Goal: Information Seeking & Learning: Learn about a topic

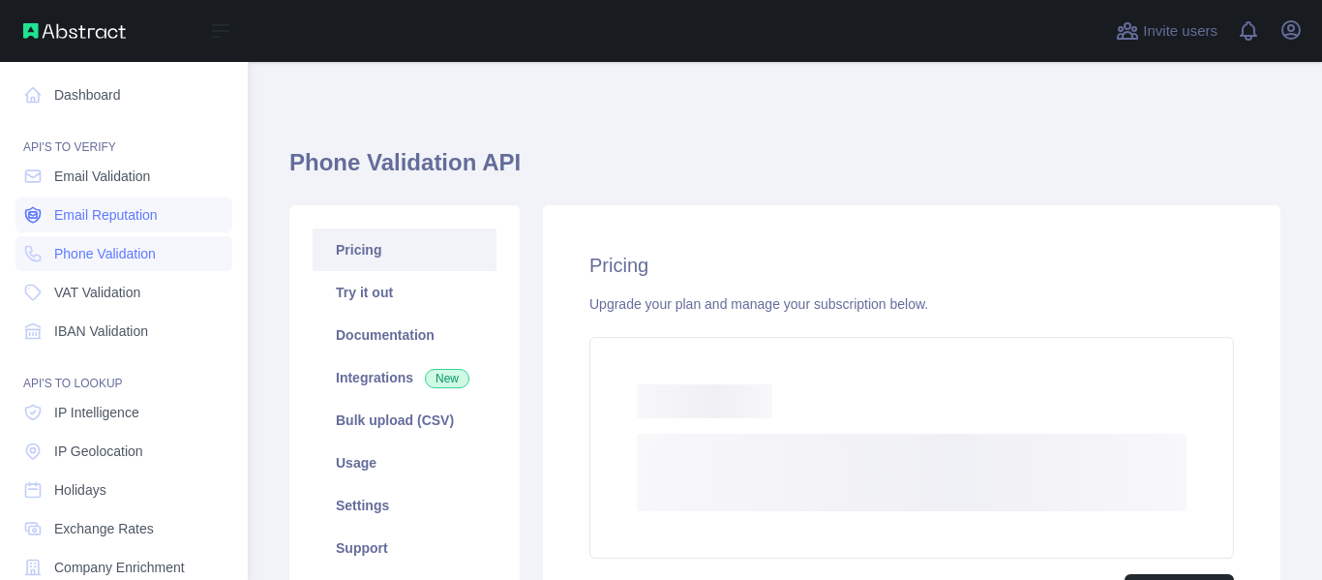
click at [118, 217] on span "Email Reputation" at bounding box center [106, 214] width 104 height 19
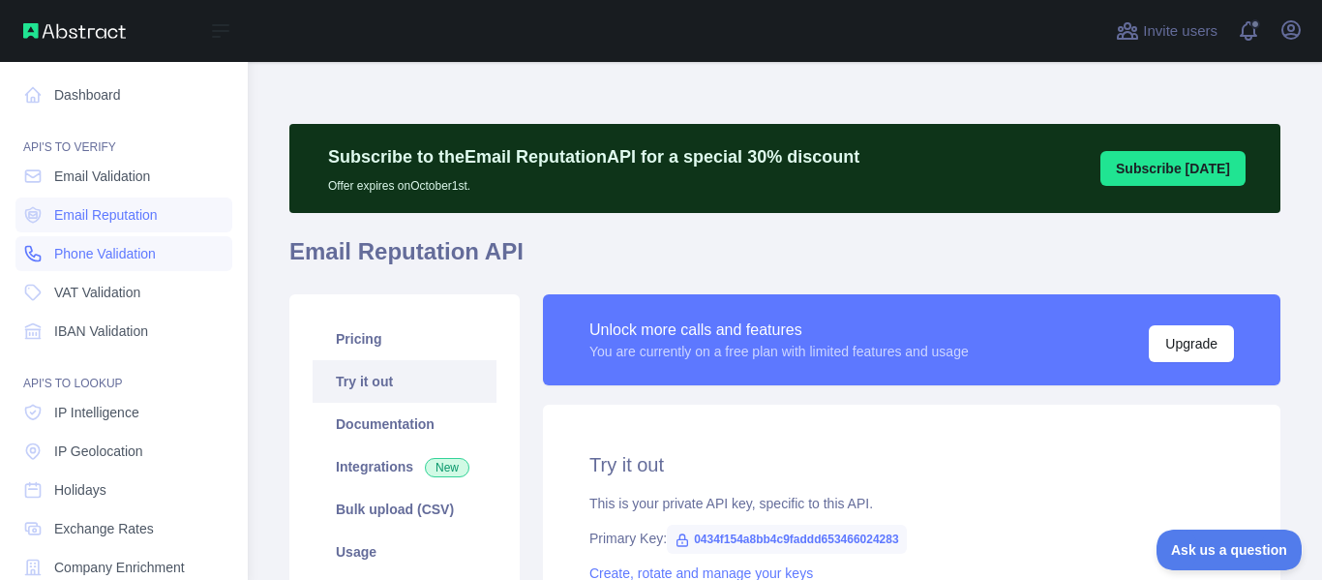
click at [109, 251] on span "Phone Validation" at bounding box center [105, 253] width 102 height 19
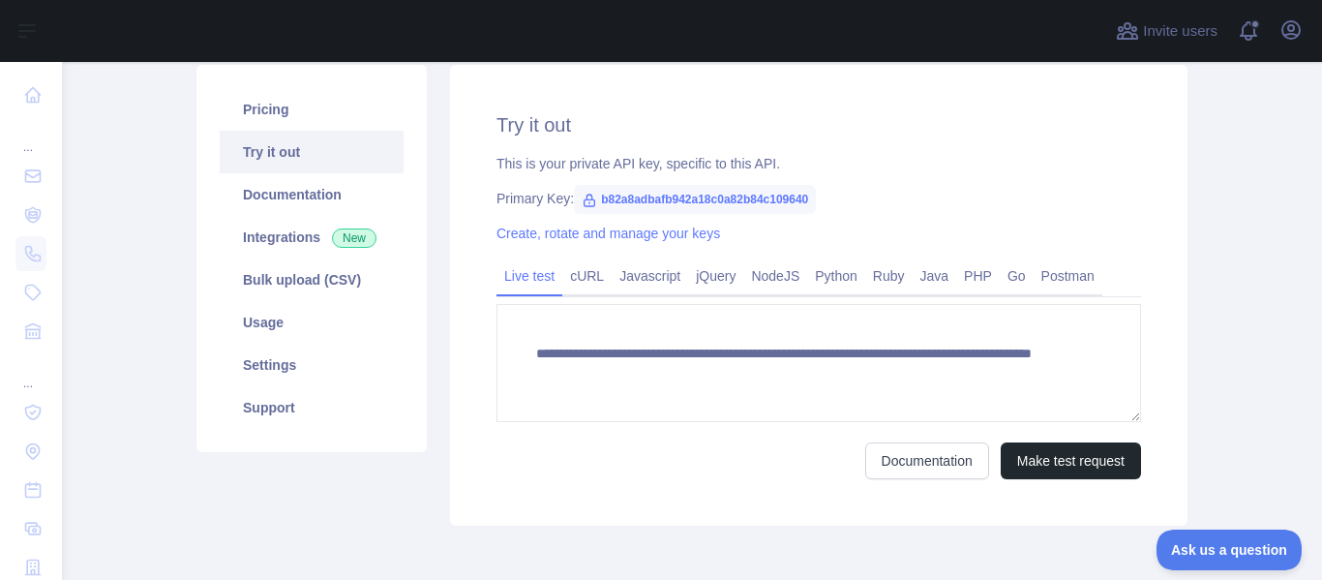
scroll to position [125, 0]
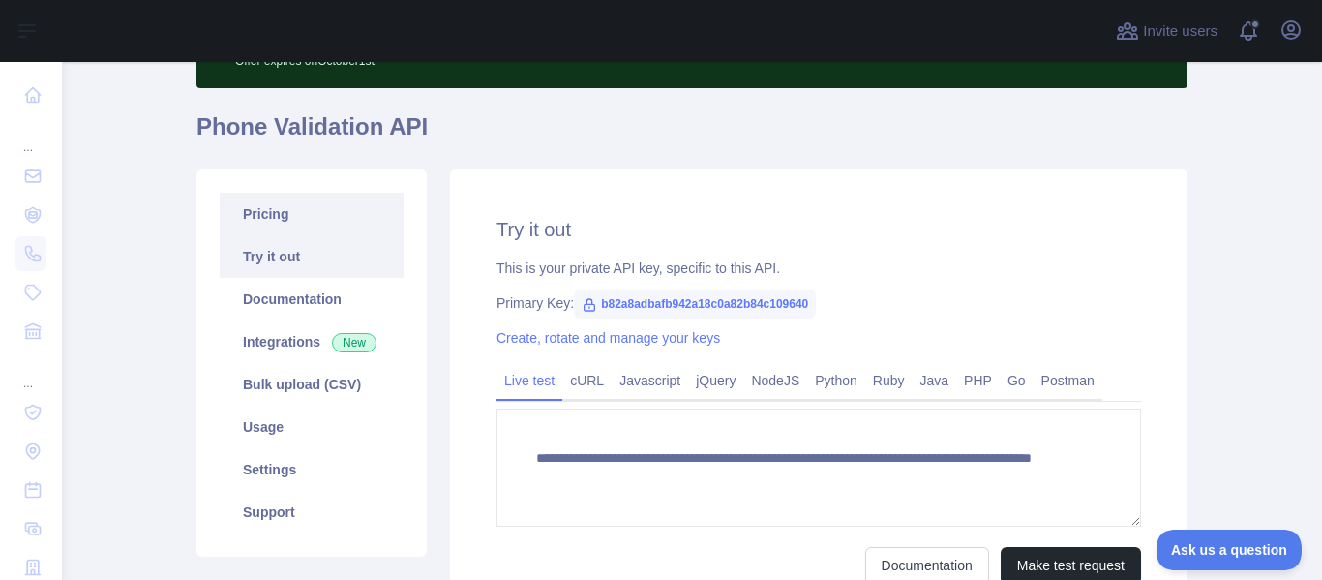
click at [261, 215] on link "Pricing" at bounding box center [312, 214] width 184 height 43
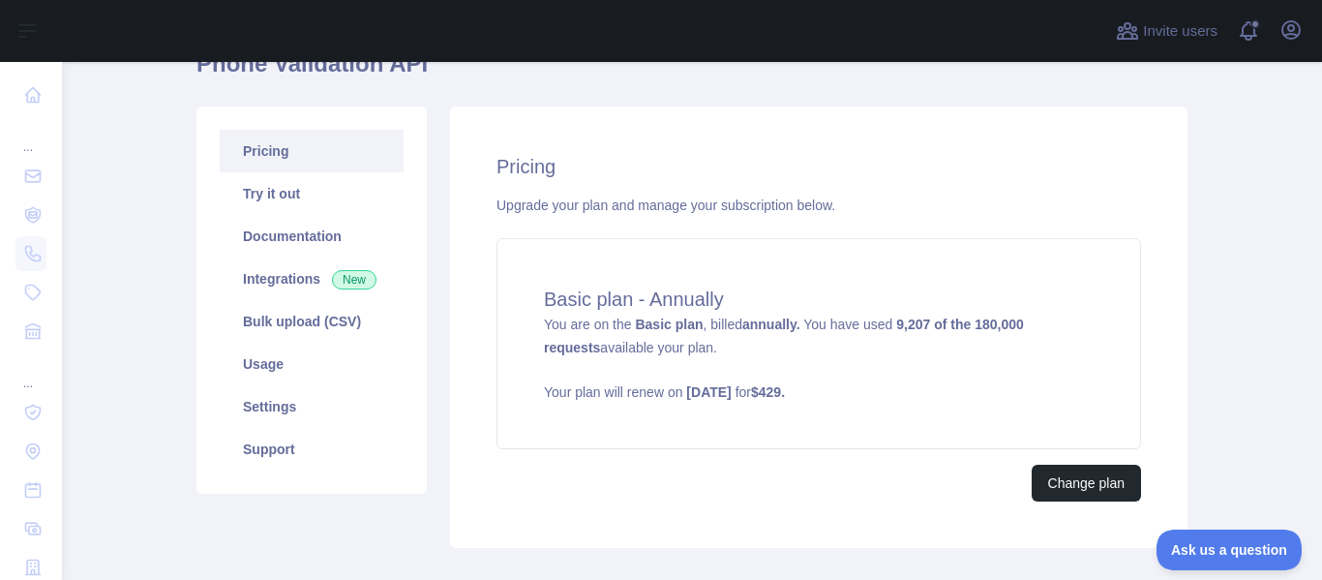
scroll to position [222, 0]
